Goal: Transaction & Acquisition: Book appointment/travel/reservation

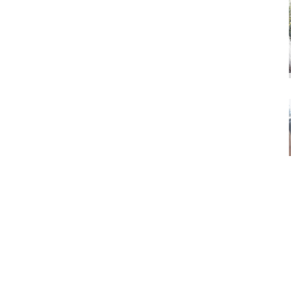
scroll to position [92, 0]
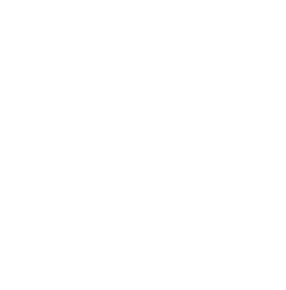
click at [44, 115] on icon at bounding box center [45, 113] width 2 height 2
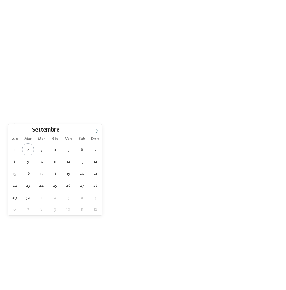
click at [96, 129] on span at bounding box center [97, 129] width 10 height 10
type div "01.01.2026"
type input "****"
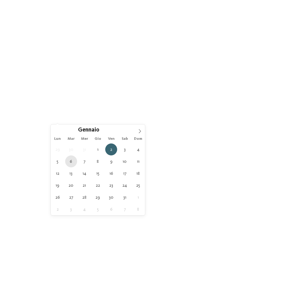
type div "06.01.2026"
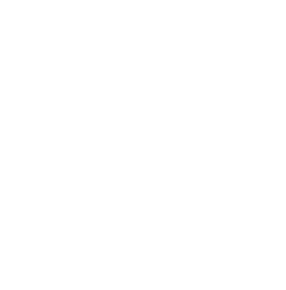
click at [130, 115] on icon at bounding box center [131, 113] width 2 height 2
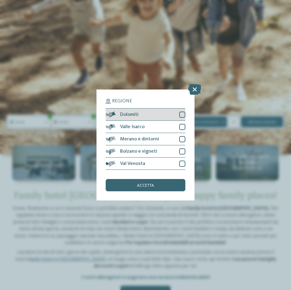
click at [185, 113] on div at bounding box center [182, 114] width 6 height 6
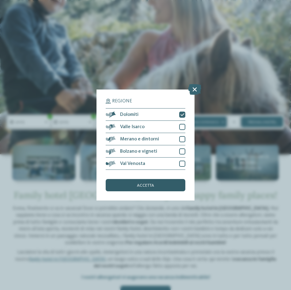
click at [154, 182] on div "accetta" at bounding box center [146, 185] width 80 height 12
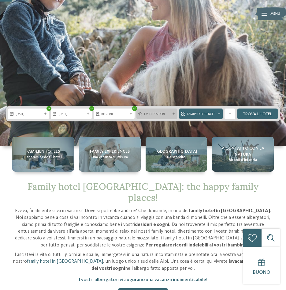
click at [173, 115] on icon at bounding box center [174, 113] width 2 height 2
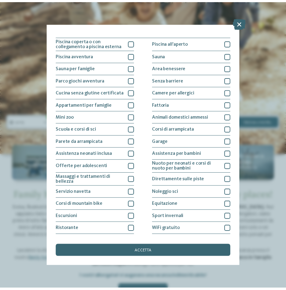
scroll to position [0, 0]
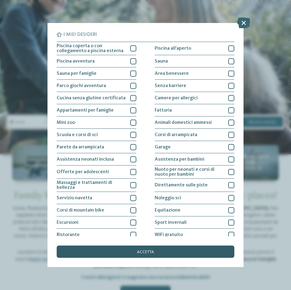
click at [171, 254] on div "accetta" at bounding box center [146, 251] width 178 height 12
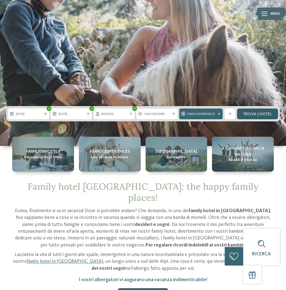
click at [259, 119] on link "trova l’hotel" at bounding box center [257, 113] width 41 height 11
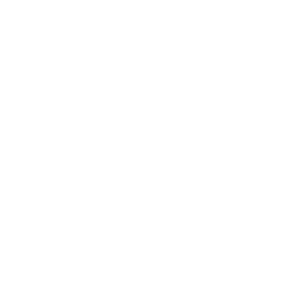
click at [254, 124] on span "filtra" at bounding box center [253, 125] width 12 height 4
click at [216, 92] on icon at bounding box center [215, 91] width 2 height 2
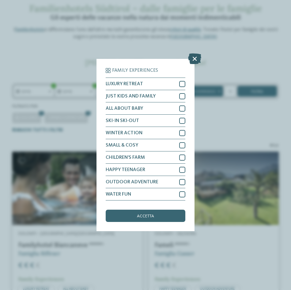
click at [193, 60] on icon at bounding box center [194, 58] width 13 height 11
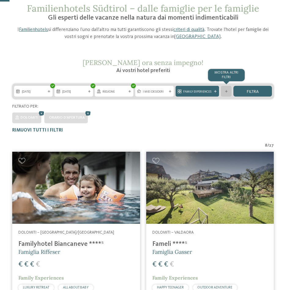
click at [227, 89] on div "mostra altri filtri" at bounding box center [226, 91] width 11 height 11
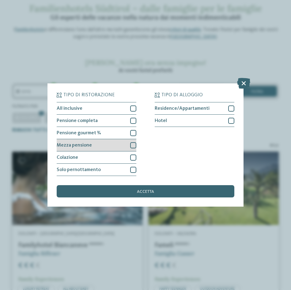
click at [133, 143] on div at bounding box center [133, 145] width 6 height 6
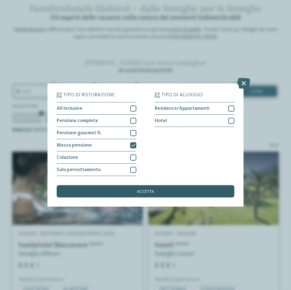
click at [159, 192] on div "accetta" at bounding box center [146, 191] width 178 height 12
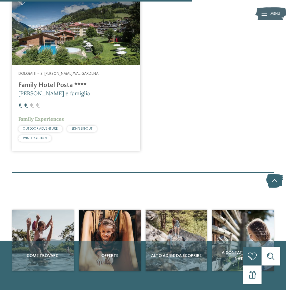
scroll to position [524, 0]
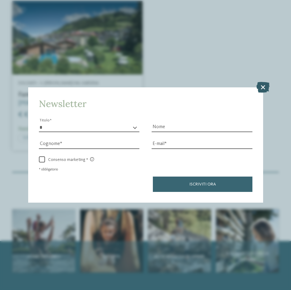
click at [261, 84] on icon at bounding box center [262, 86] width 13 height 11
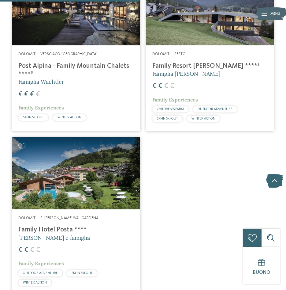
scroll to position [371, 0]
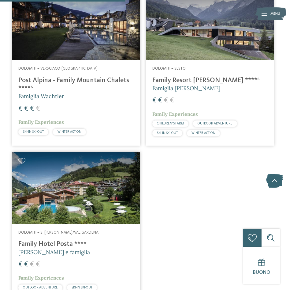
click at [82, 184] on div at bounding box center [76, 188] width 128 height 72
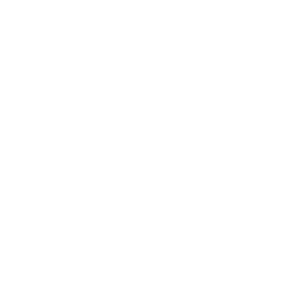
click at [11, 41] on icon at bounding box center [13, 40] width 15 height 12
click at [86, 124] on div "[DATE]" at bounding box center [74, 121] width 26 height 5
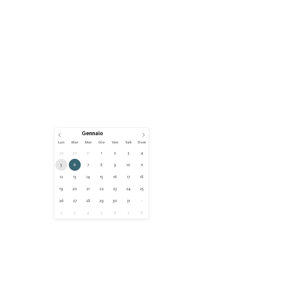
type div "05.01.2026"
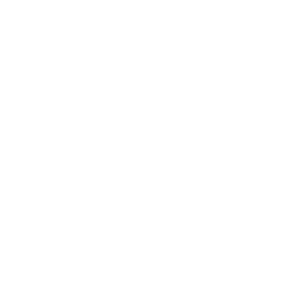
click at [127, 121] on div at bounding box center [129, 122] width 5 height 2
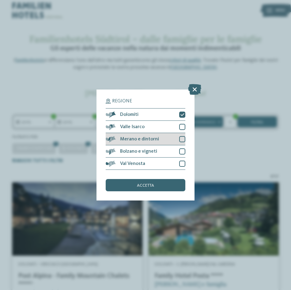
click at [181, 137] on div at bounding box center [182, 139] width 6 height 6
click at [171, 186] on div "accetta" at bounding box center [146, 185] width 80 height 12
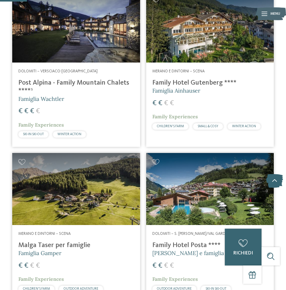
scroll to position [95, 0]
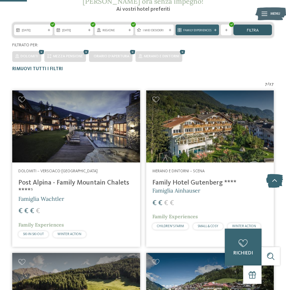
click at [247, 31] on span "filtra" at bounding box center [253, 30] width 12 height 4
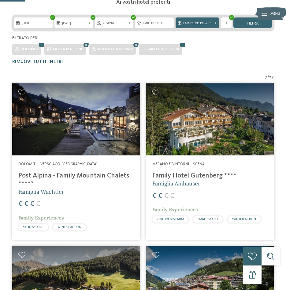
scroll to position [126, 0]
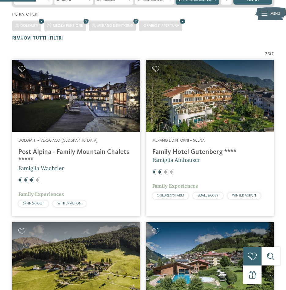
click at [174, 150] on h4 "Family Hotel Gutenberg ****" at bounding box center [211, 152] width 116 height 8
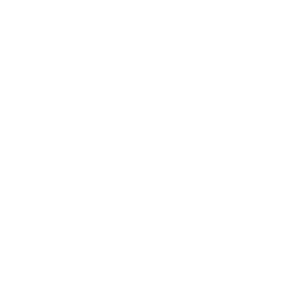
scroll to position [613, 0]
click at [110, 84] on span "Suite" at bounding box center [107, 86] width 10 height 4
click at [168, 145] on div "Scopri di più" at bounding box center [166, 148] width 30 height 6
click at [168, 145] on link "Scopri di più" at bounding box center [166, 147] width 30 height 5
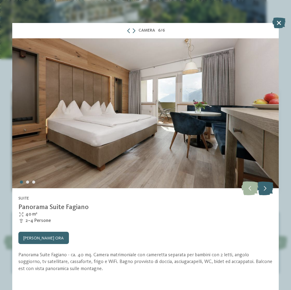
click at [260, 183] on icon at bounding box center [265, 188] width 17 height 14
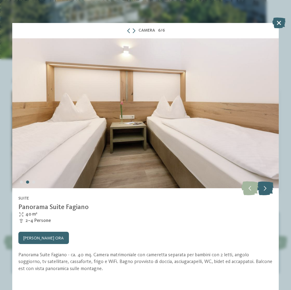
click at [260, 183] on icon at bounding box center [265, 188] width 17 height 14
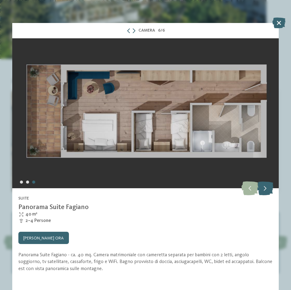
click at [260, 183] on icon at bounding box center [265, 188] width 17 height 14
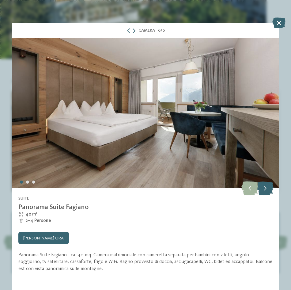
click at [260, 183] on icon at bounding box center [265, 188] width 17 height 14
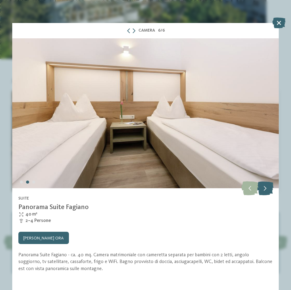
click at [260, 183] on icon at bounding box center [265, 188] width 17 height 14
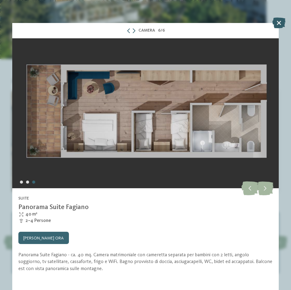
click at [280, 23] on icon at bounding box center [278, 22] width 13 height 11
